Goal: Task Accomplishment & Management: Use online tool/utility

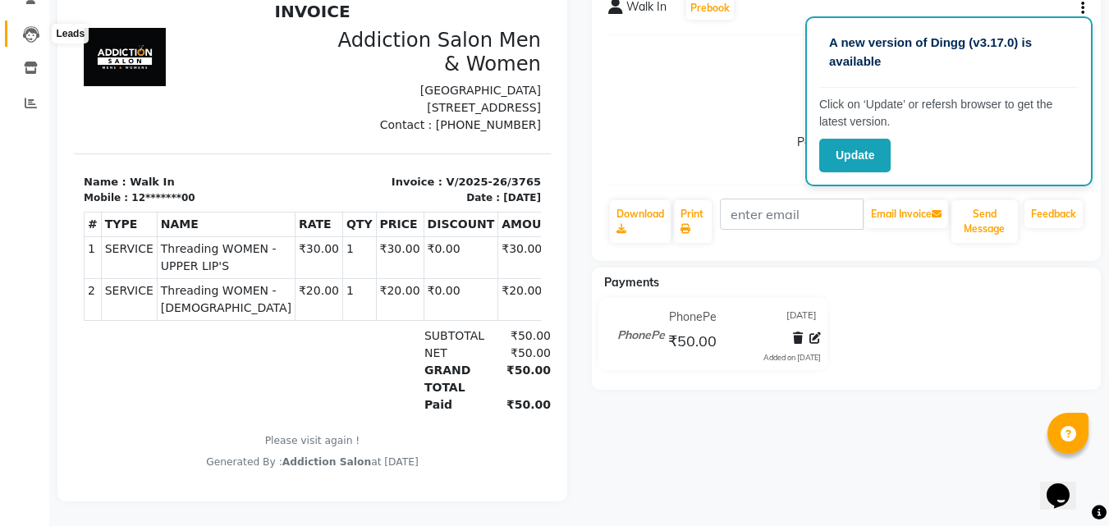
click at [35, 26] on icon at bounding box center [31, 34] width 16 height 16
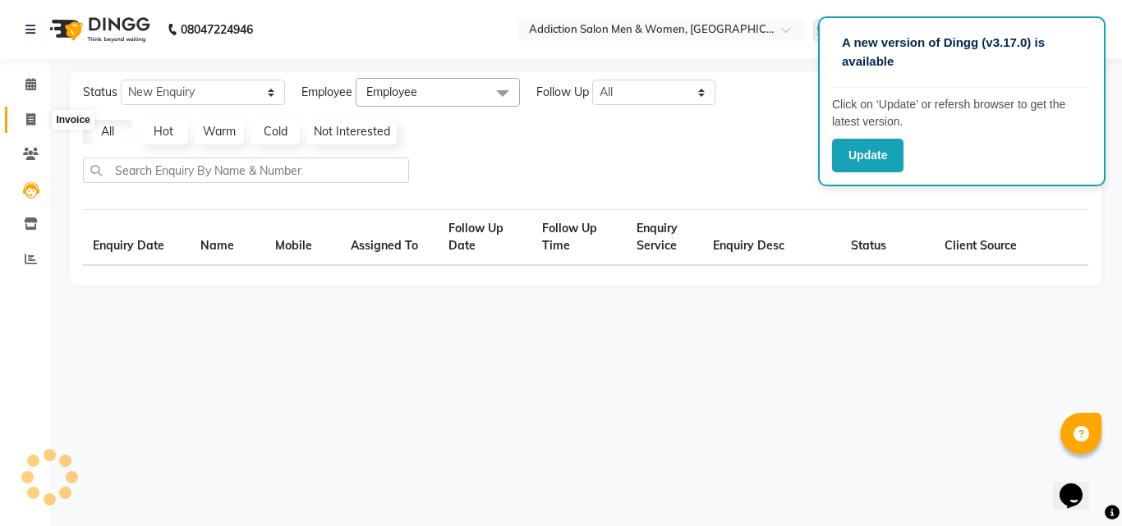
click at [31, 116] on icon at bounding box center [30, 119] width 9 height 12
select select "service"
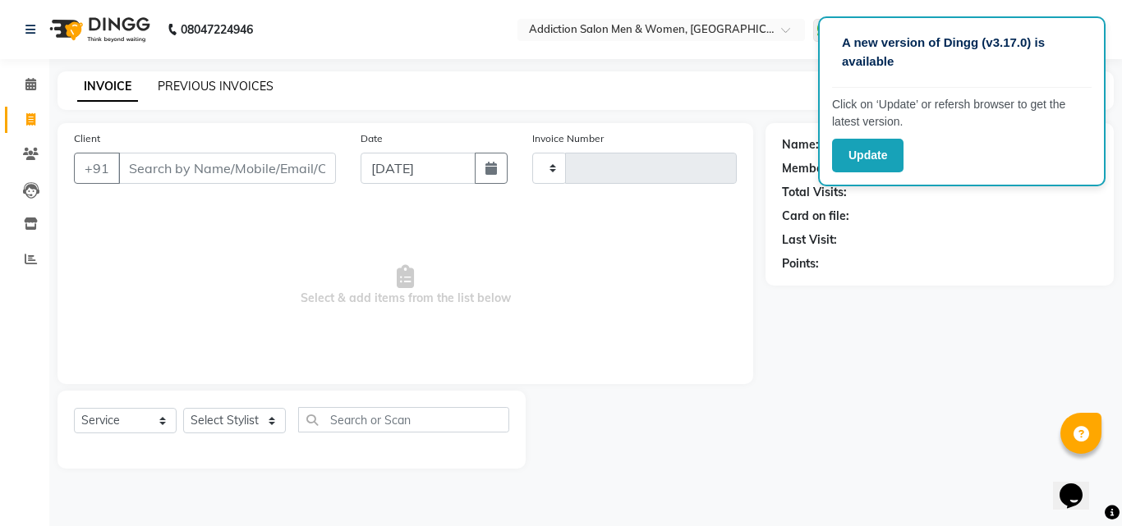
click at [244, 91] on link "PREVIOUS INVOICES" at bounding box center [216, 86] width 116 height 15
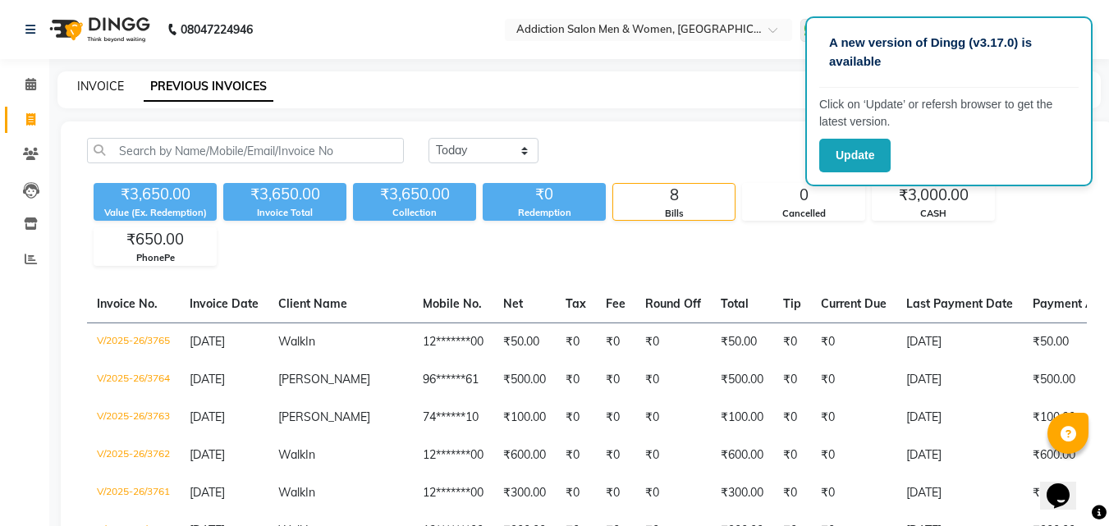
click at [81, 84] on link "INVOICE" at bounding box center [100, 86] width 47 height 15
select select "service"
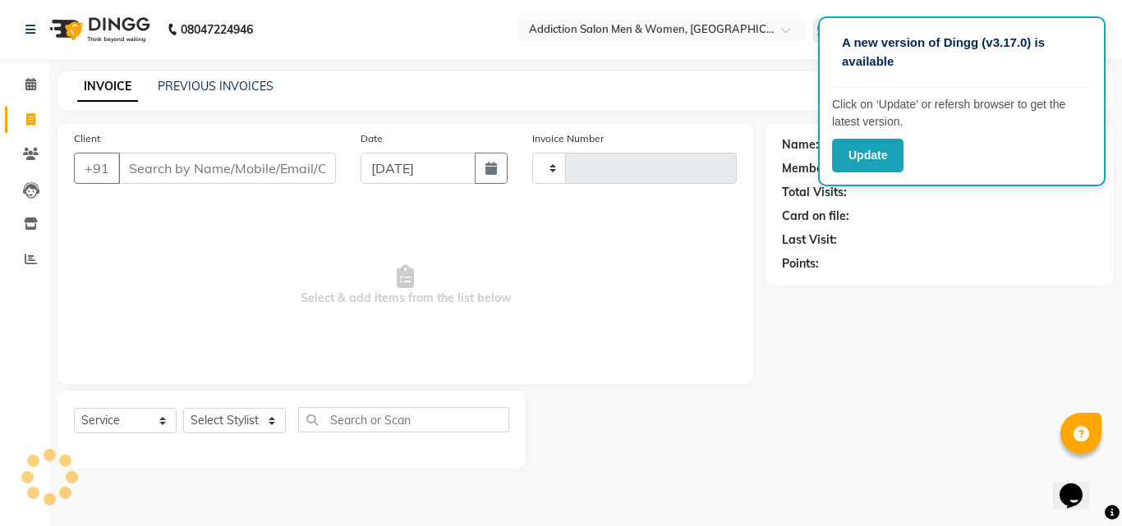
type input "3766"
select select "6595"
click at [205, 174] on input "Client" at bounding box center [227, 168] width 218 height 31
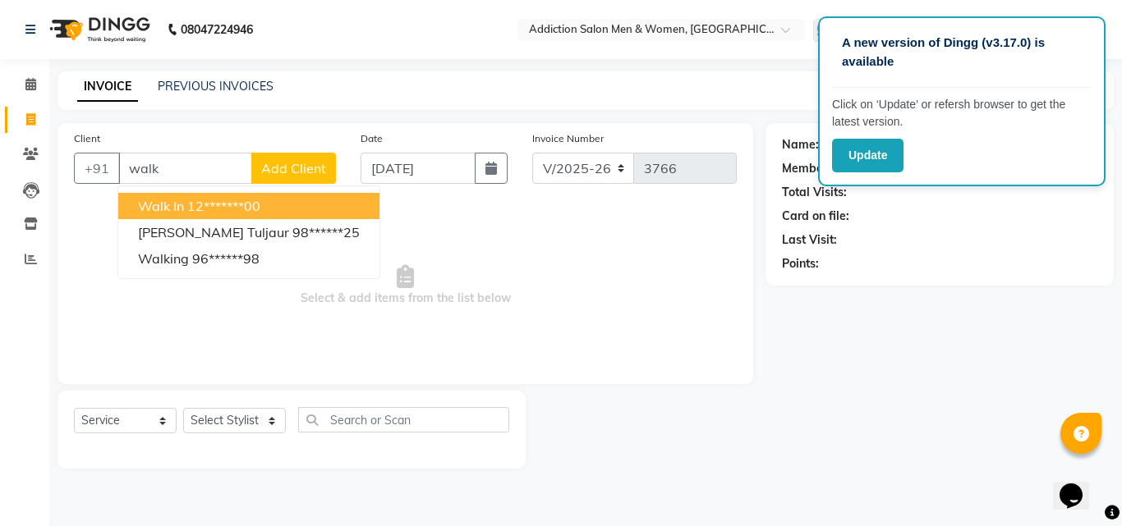
click at [234, 202] on ngb-highlight "12*******00" at bounding box center [223, 206] width 73 height 16
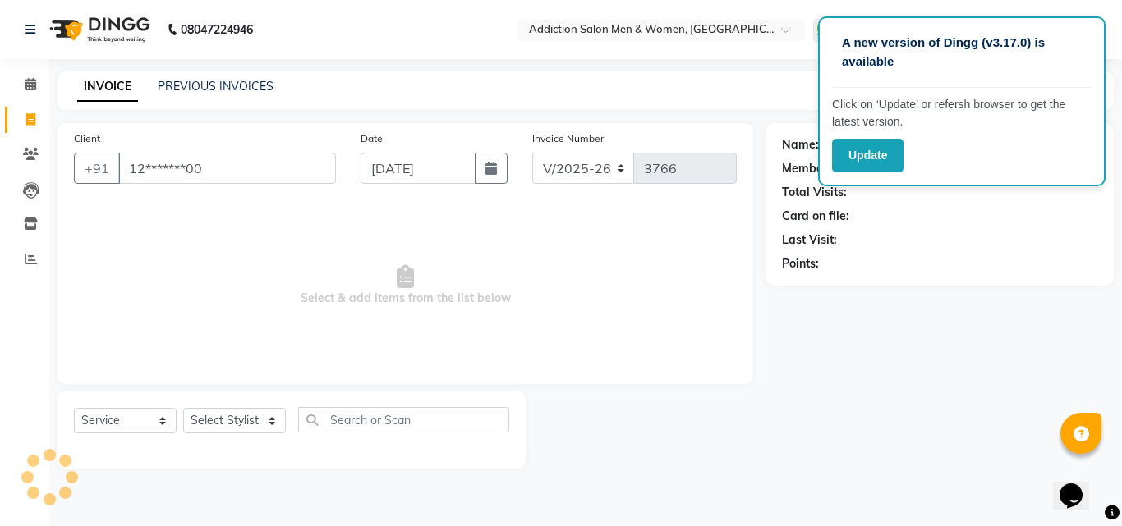
type input "12*******00"
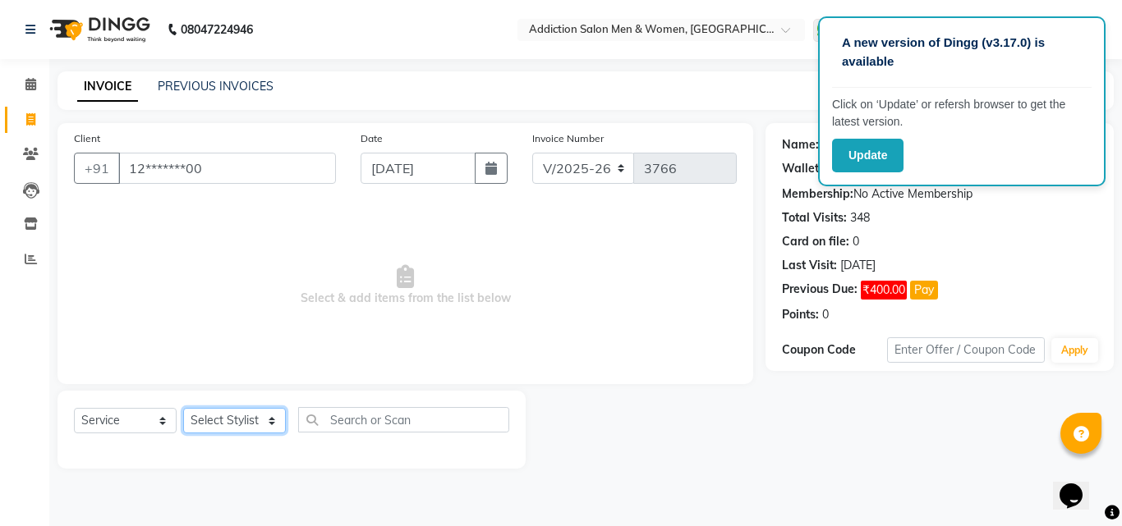
click at [242, 430] on select "Select Stylist Addiction Salon ANJALI BANSIKA [PERSON_NAME] [PERSON_NAME] [PERS…" at bounding box center [234, 420] width 103 height 25
select select "86847"
click at [183, 408] on select "Select Stylist Addiction Salon ANJALI BANSIKA [PERSON_NAME] [PERSON_NAME] [PERS…" at bounding box center [234, 420] width 103 height 25
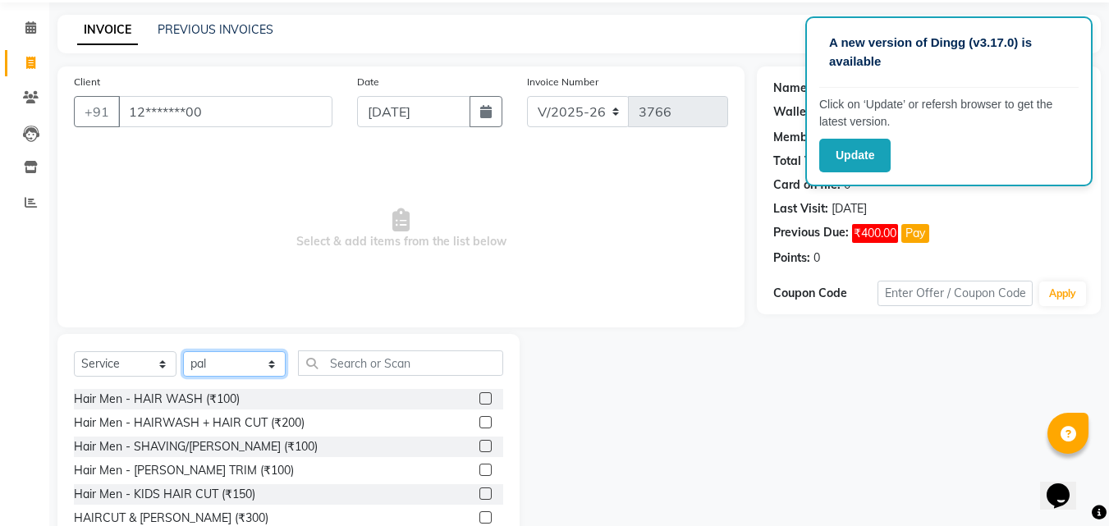
scroll to position [131, 0]
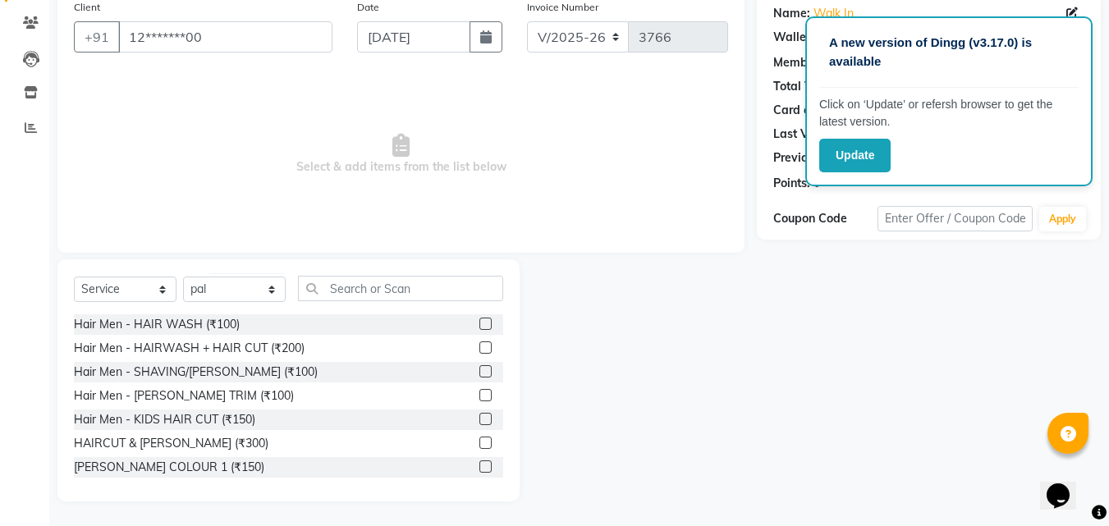
click at [480, 439] on label at bounding box center [486, 443] width 12 height 12
click at [480, 439] on input "checkbox" at bounding box center [485, 444] width 11 height 11
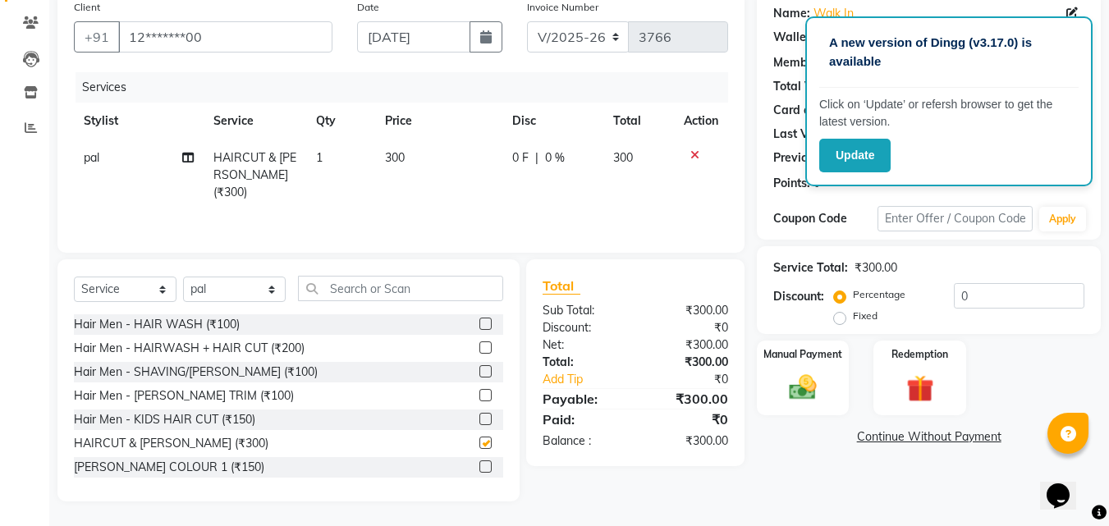
checkbox input "false"
click at [797, 393] on img at bounding box center [803, 387] width 46 height 33
click at [898, 449] on div "CASH" at bounding box center [891, 440] width 42 height 22
click at [898, 441] on span "CASH" at bounding box center [893, 438] width 35 height 19
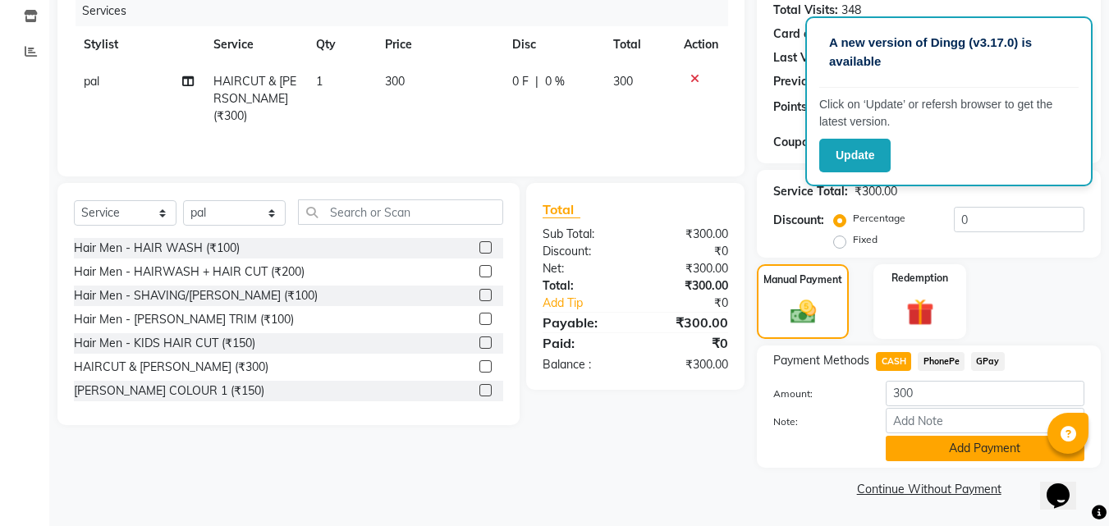
click at [910, 448] on button "Add Payment" at bounding box center [985, 448] width 199 height 25
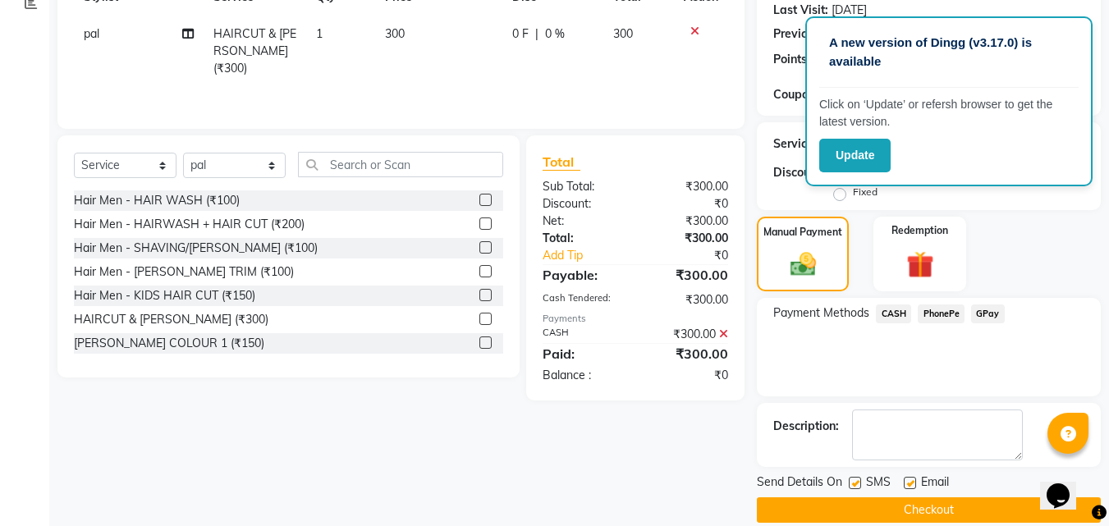
scroll to position [277, 0]
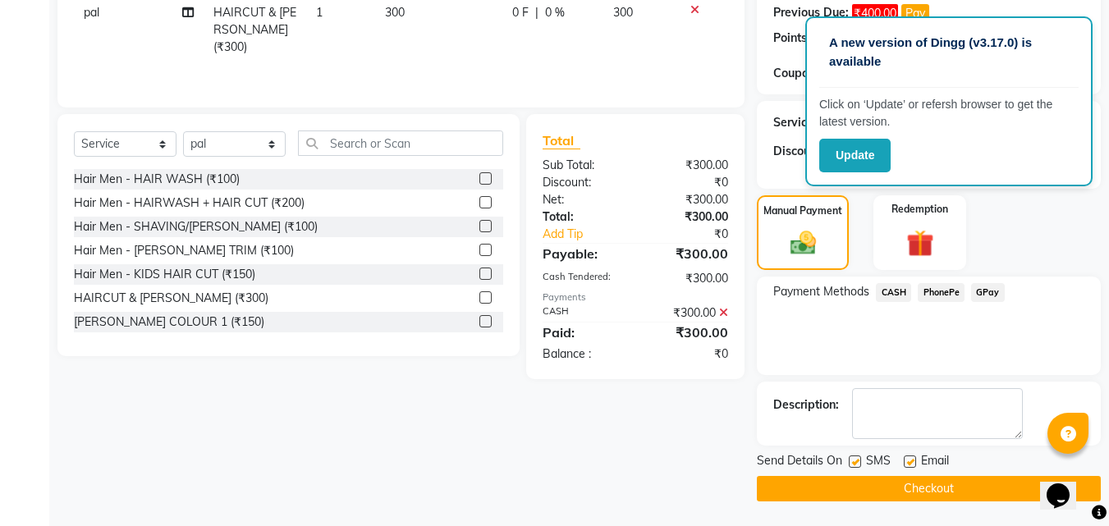
click at [919, 487] on button "Checkout" at bounding box center [929, 488] width 344 height 25
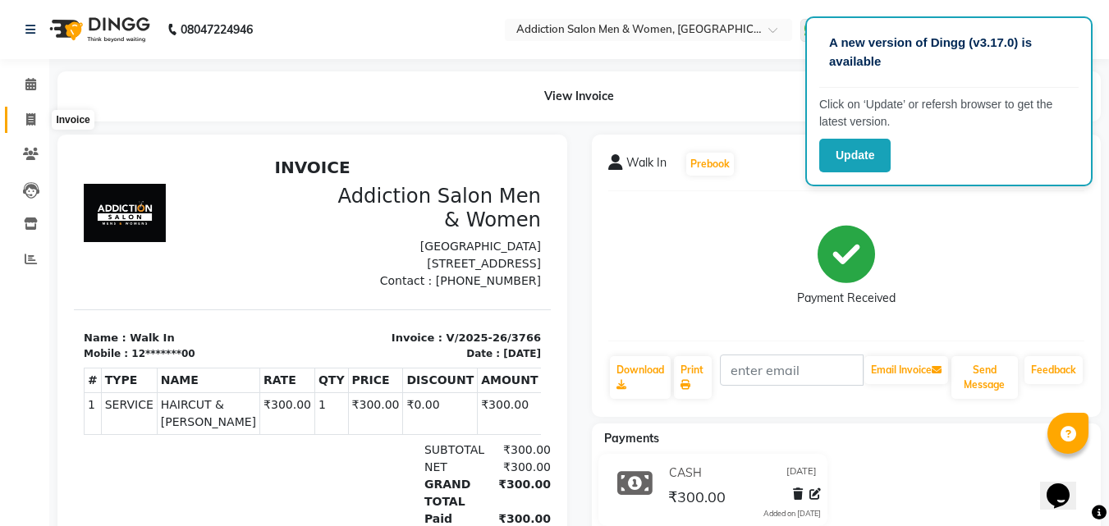
click at [20, 115] on span at bounding box center [30, 120] width 29 height 19
select select "service"
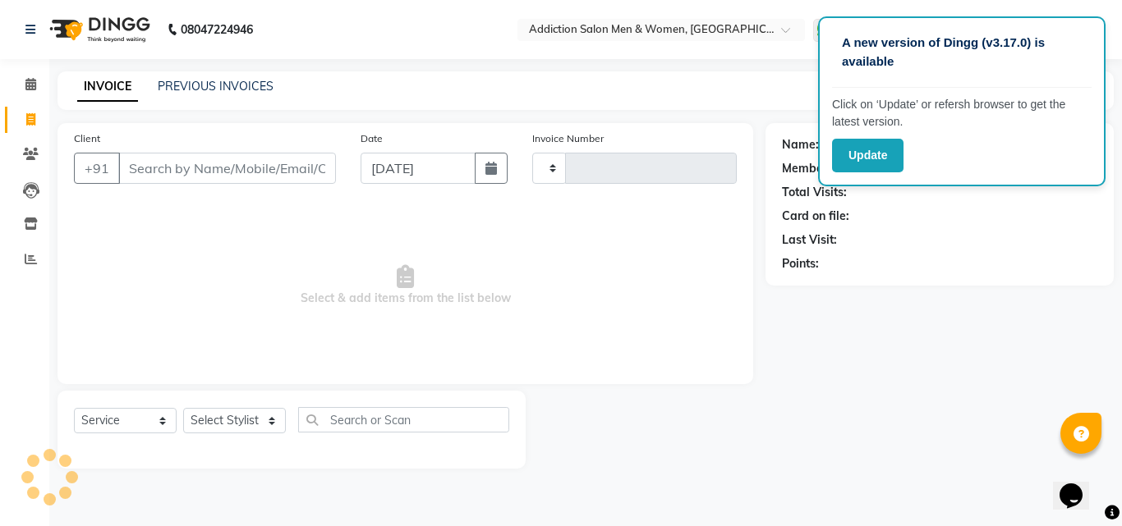
type input "3767"
select select "6595"
